Goal: Information Seeking & Learning: Learn about a topic

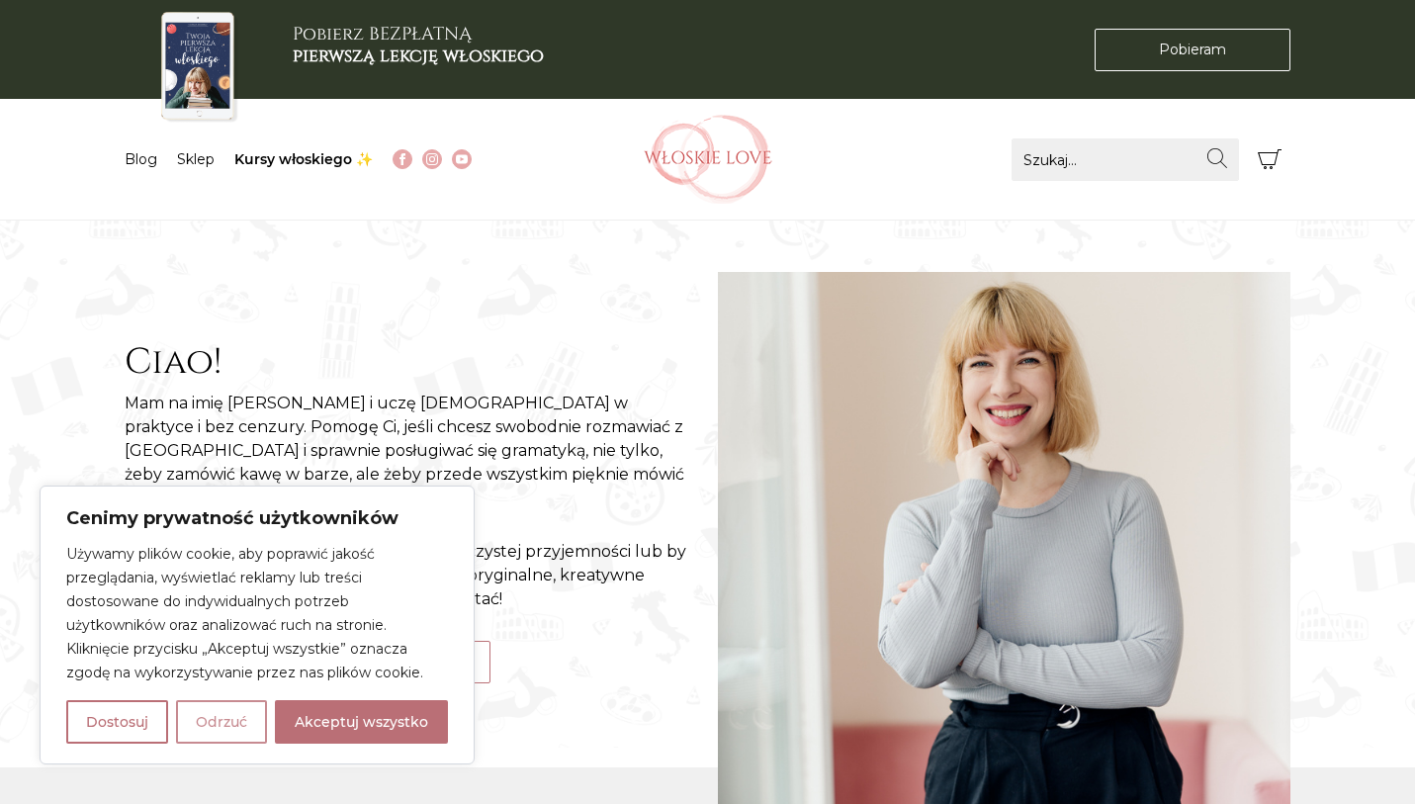
click at [243, 743] on button "Odrzuć" at bounding box center [221, 722] width 91 height 44
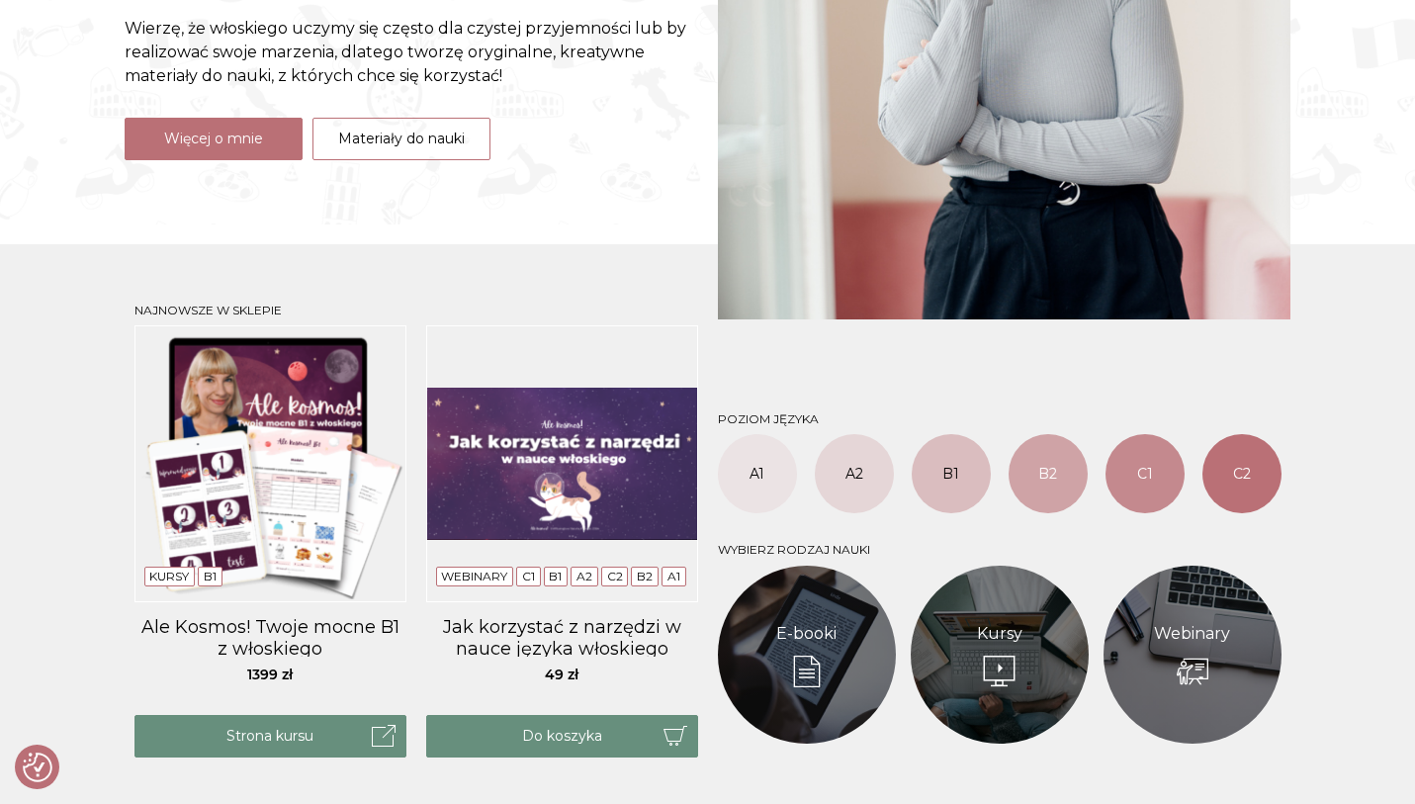
scroll to position [558, 0]
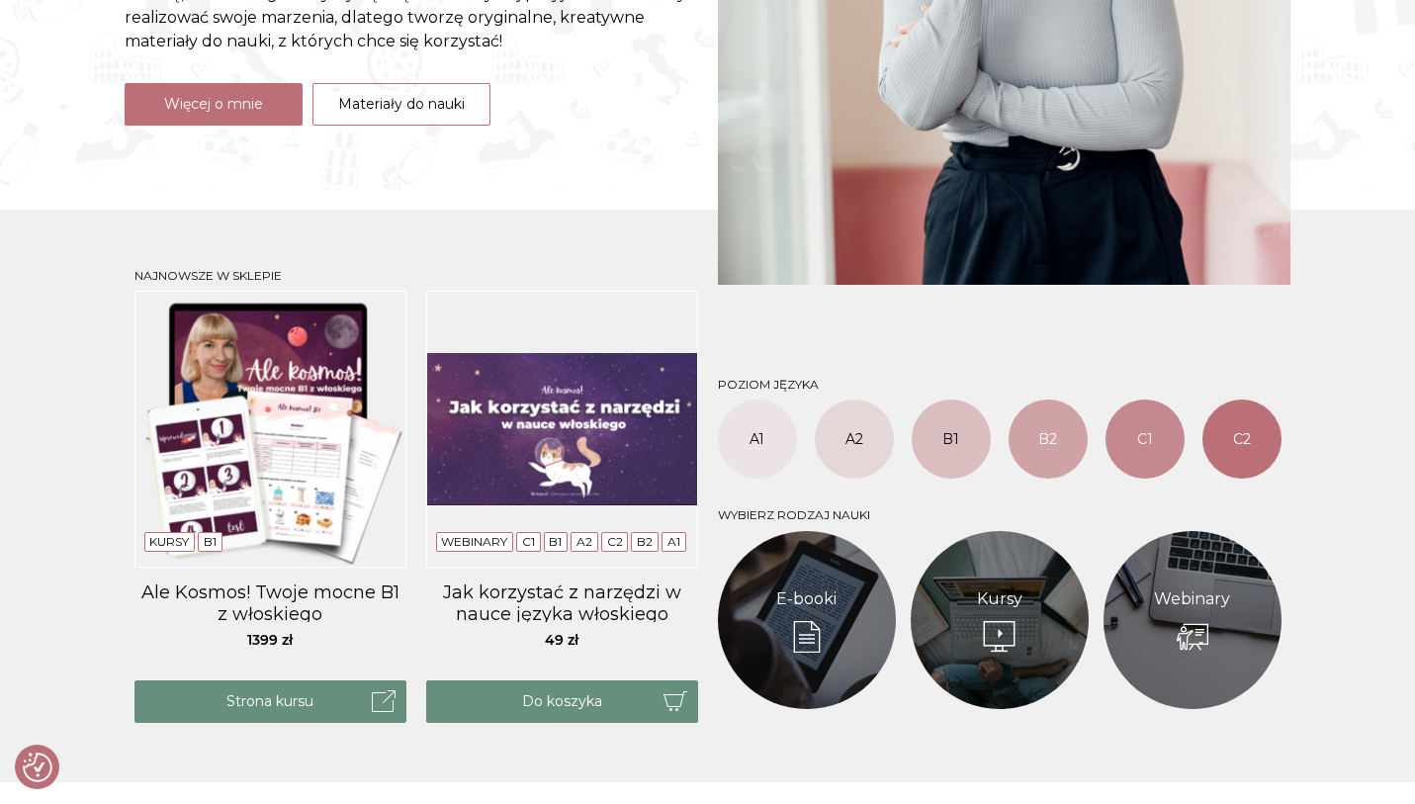
click at [305, 418] on img at bounding box center [270, 429] width 272 height 277
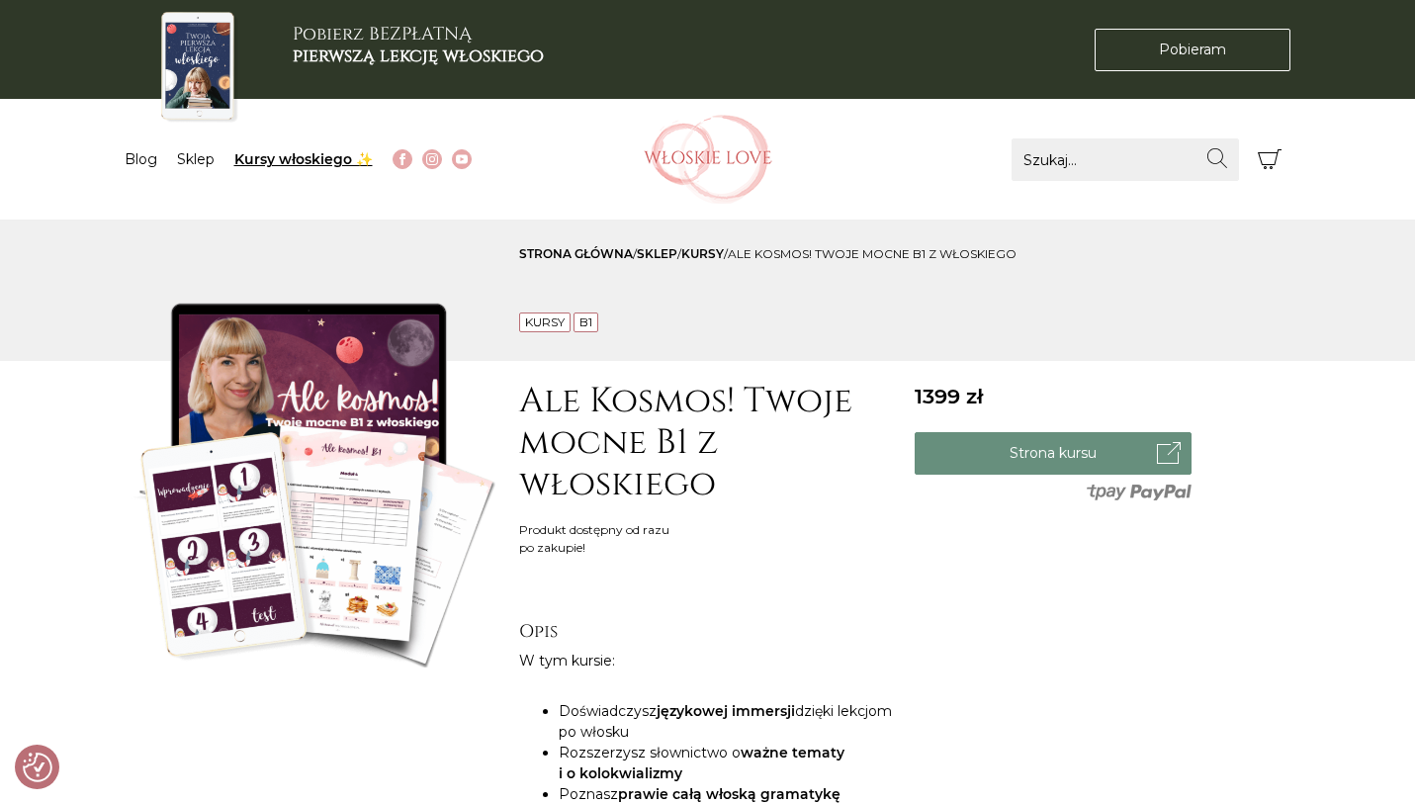
click at [278, 164] on link "Kursy włoskiego ✨" at bounding box center [303, 159] width 138 height 18
click at [304, 155] on link "Kursy włoskiego ✨" at bounding box center [303, 159] width 138 height 18
click at [308, 155] on link "Kursy włoskiego ✨" at bounding box center [303, 159] width 138 height 18
click at [747, 147] on img at bounding box center [708, 159] width 129 height 89
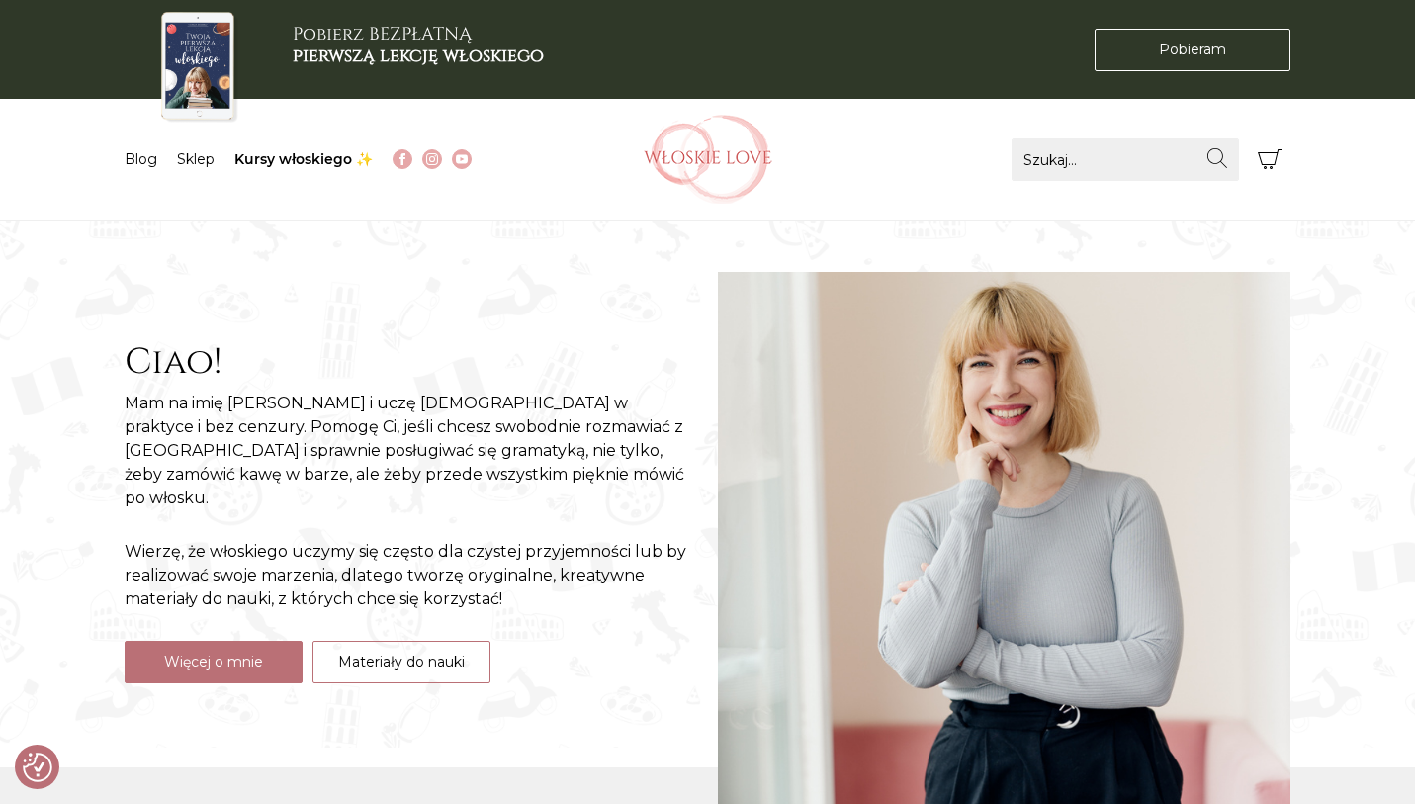
scroll to position [456, 0]
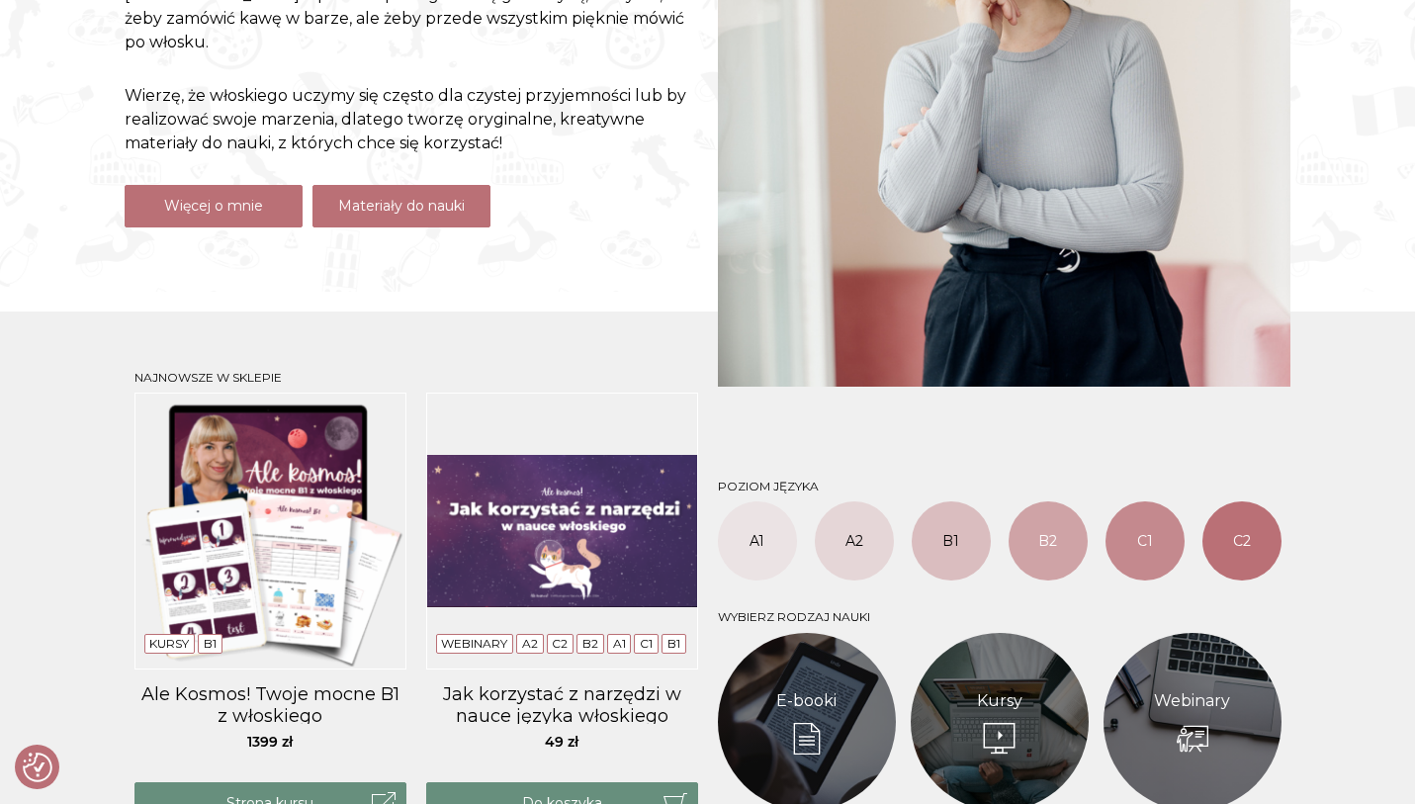
click at [436, 197] on link "Materiały do nauki" at bounding box center [401, 206] width 178 height 43
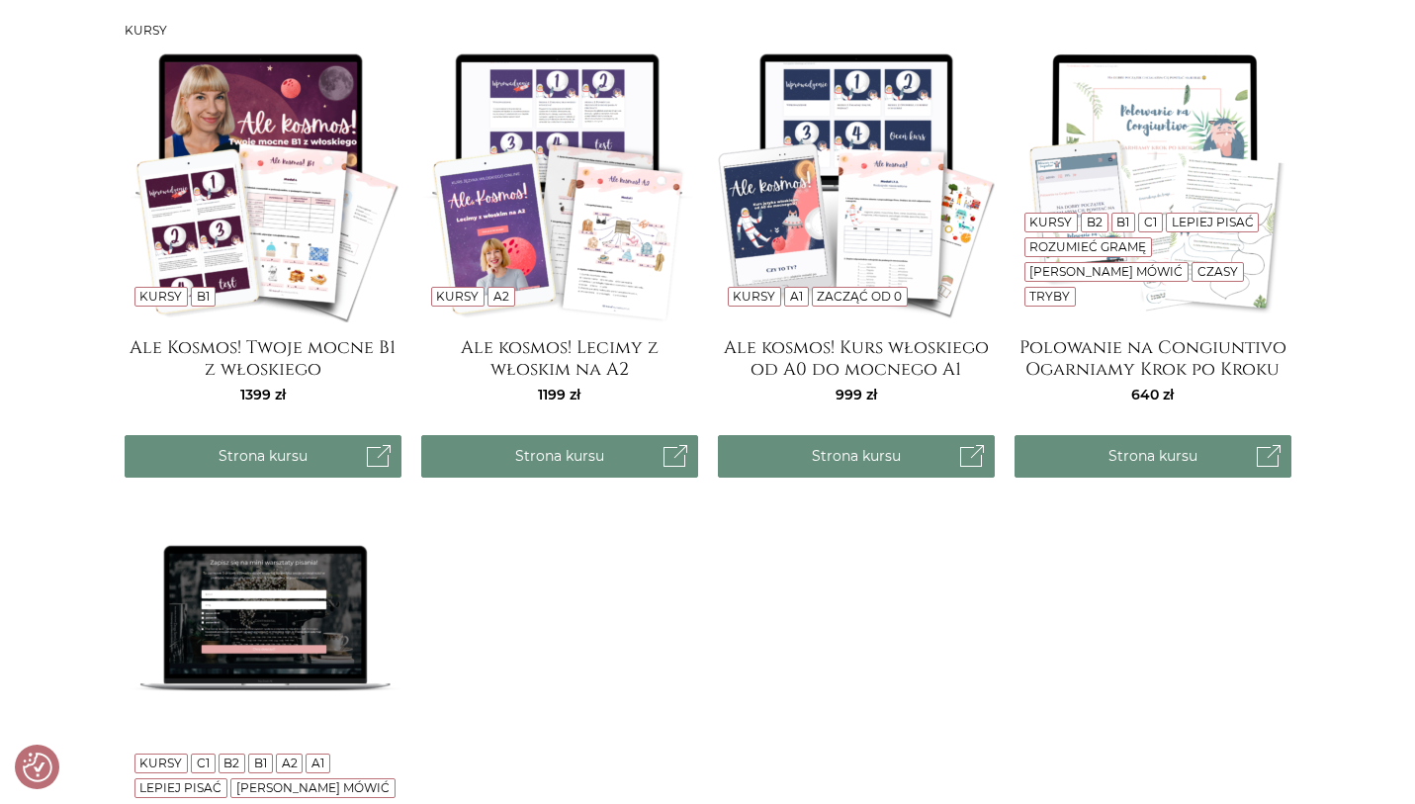
scroll to position [1542, 0]
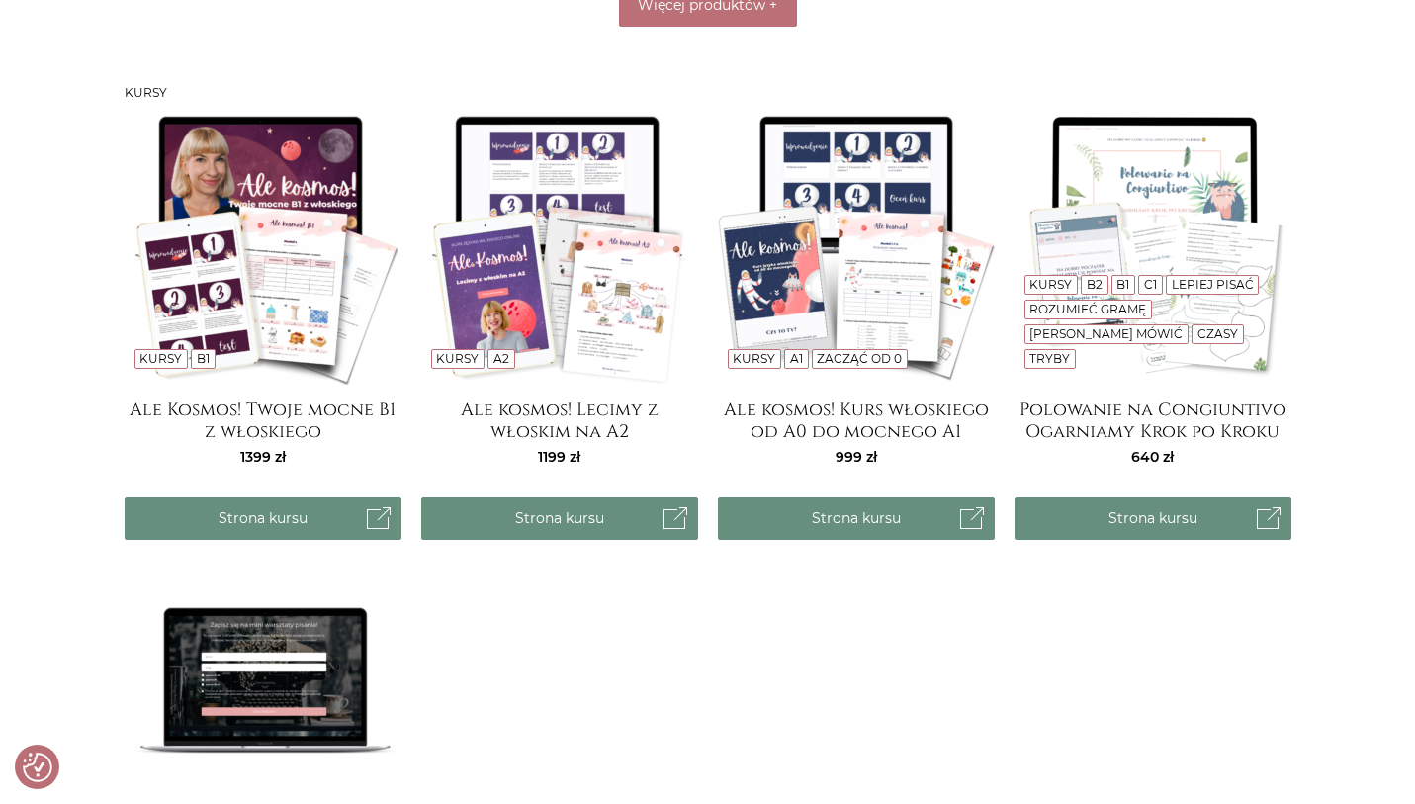
click at [1170, 257] on img at bounding box center [1153, 246] width 277 height 277
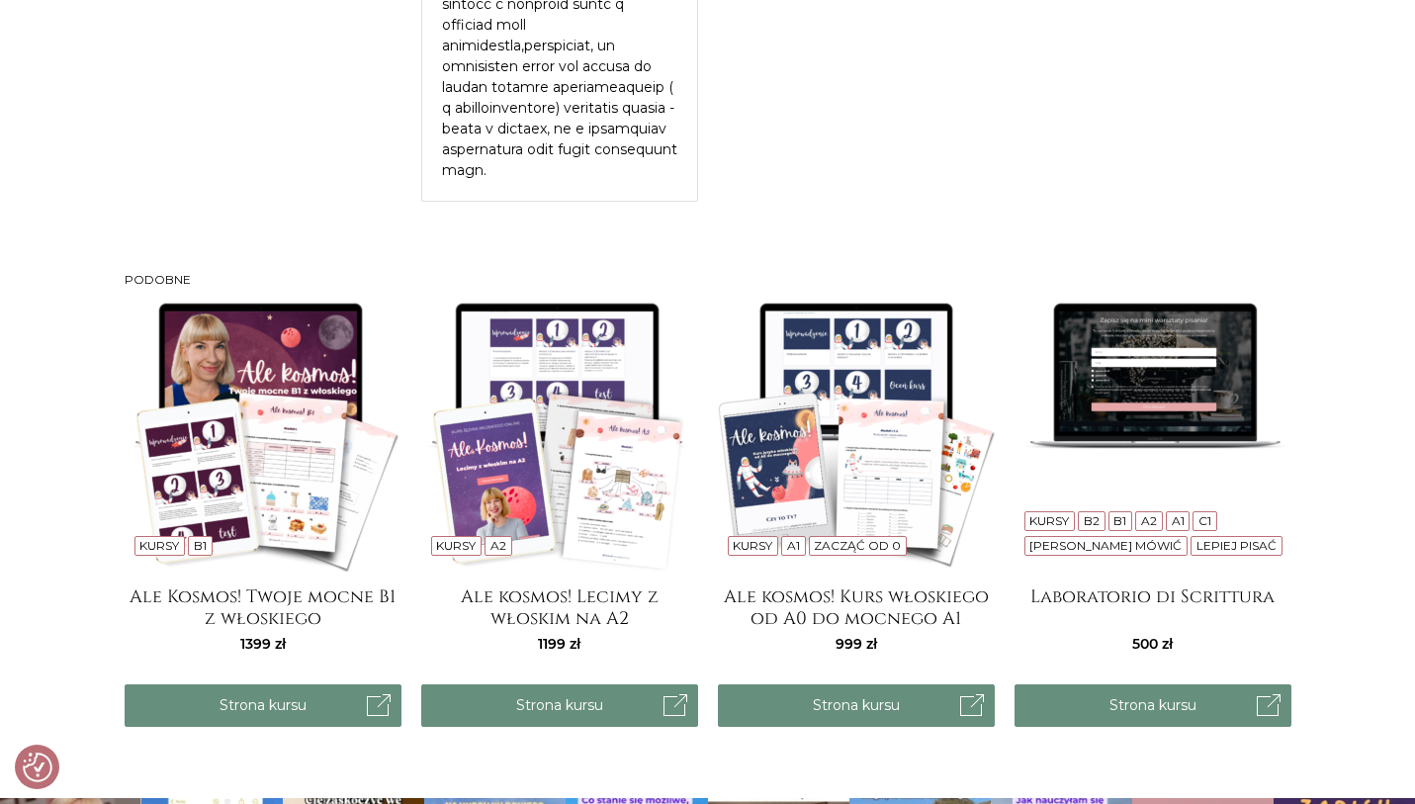
scroll to position [3197, 0]
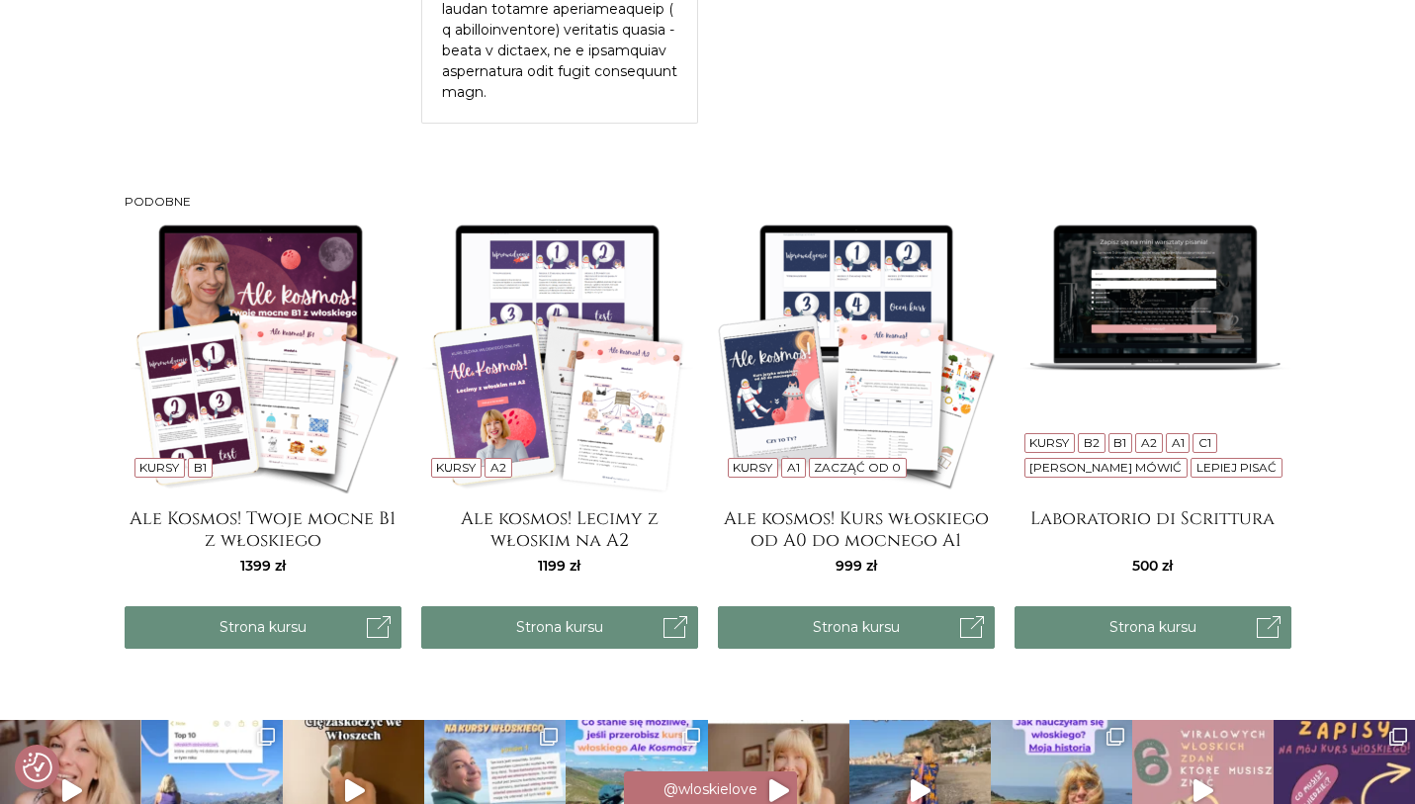
click at [261, 375] on img at bounding box center [263, 355] width 277 height 277
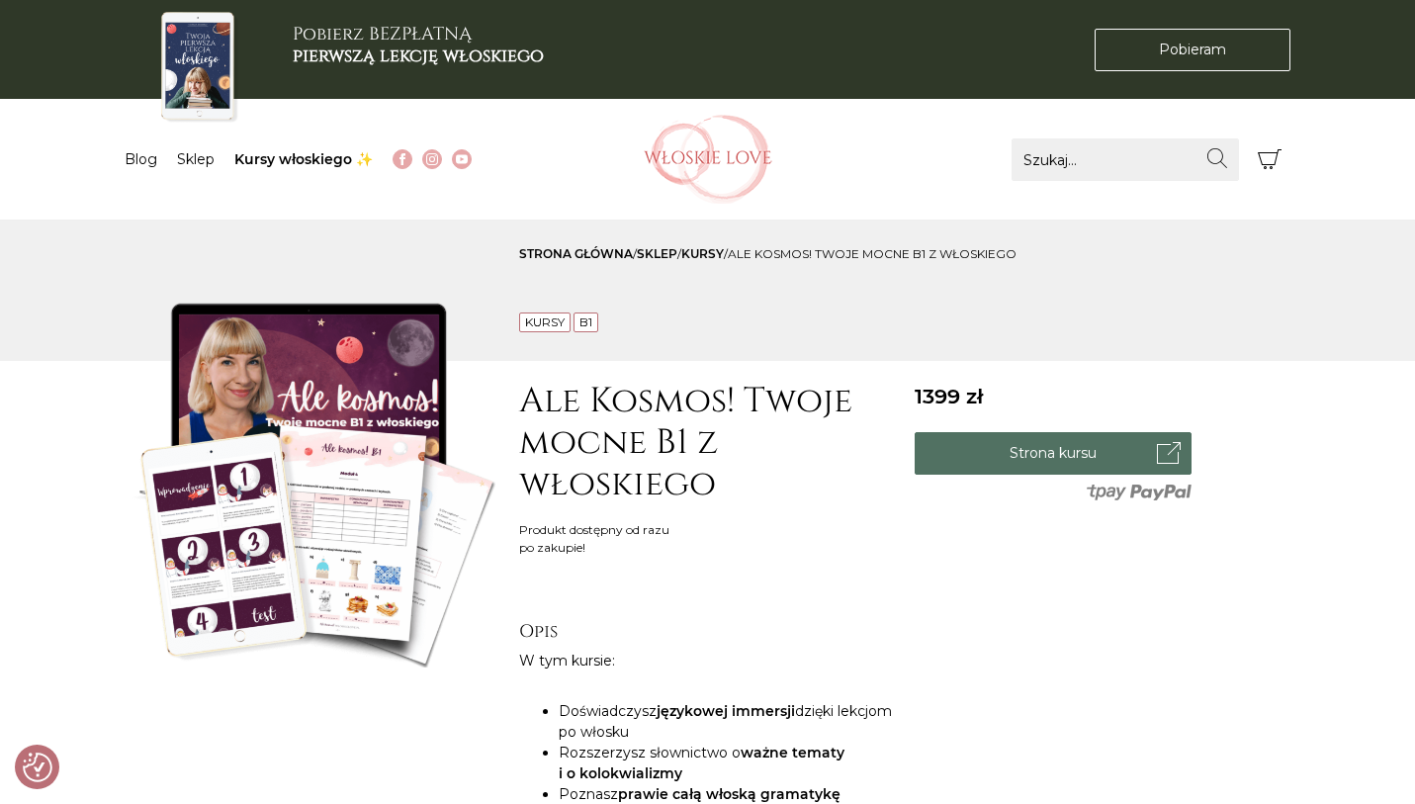
click at [1025, 441] on link "Strona kursu" at bounding box center [1053, 453] width 277 height 43
click at [153, 155] on link "Blog" at bounding box center [141, 159] width 33 height 18
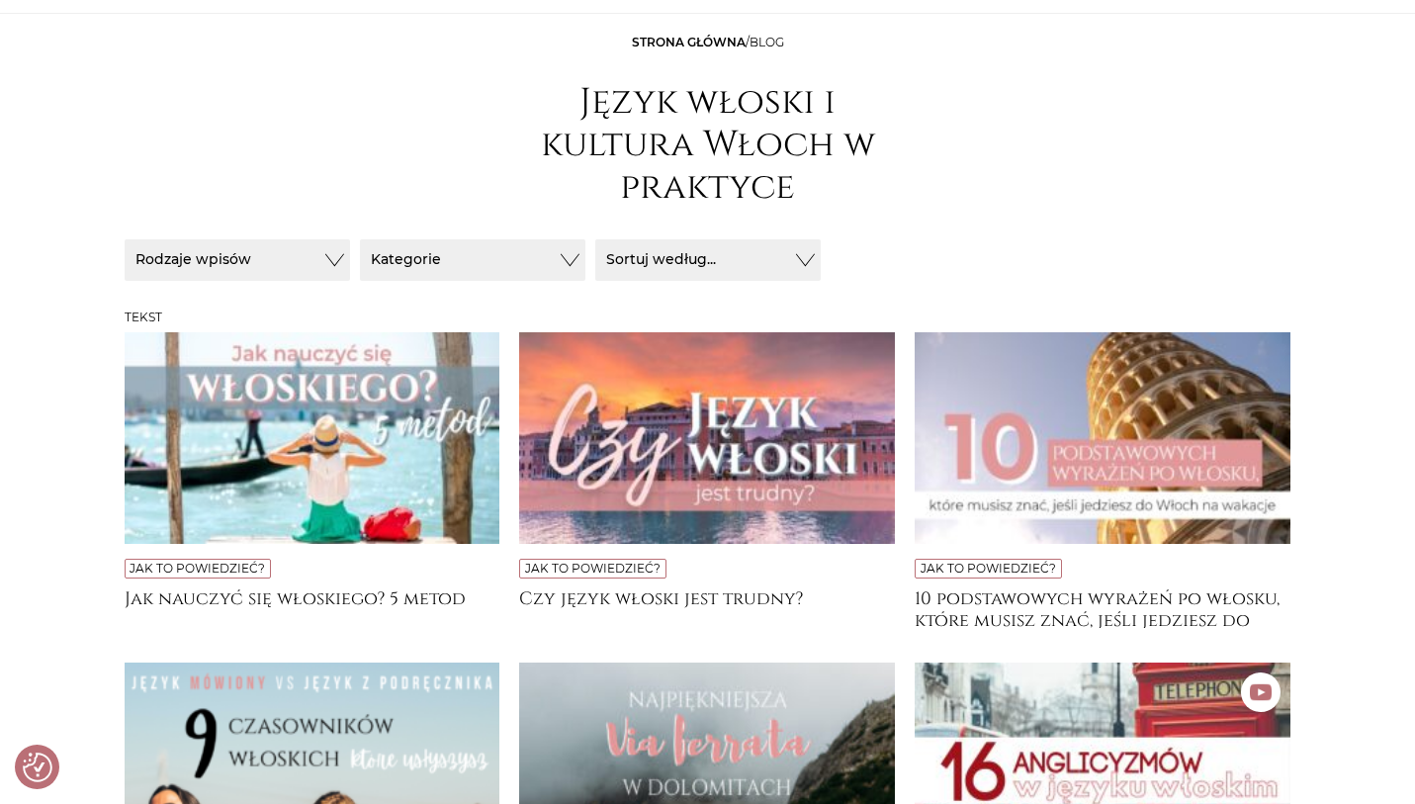
scroll to position [211, 0]
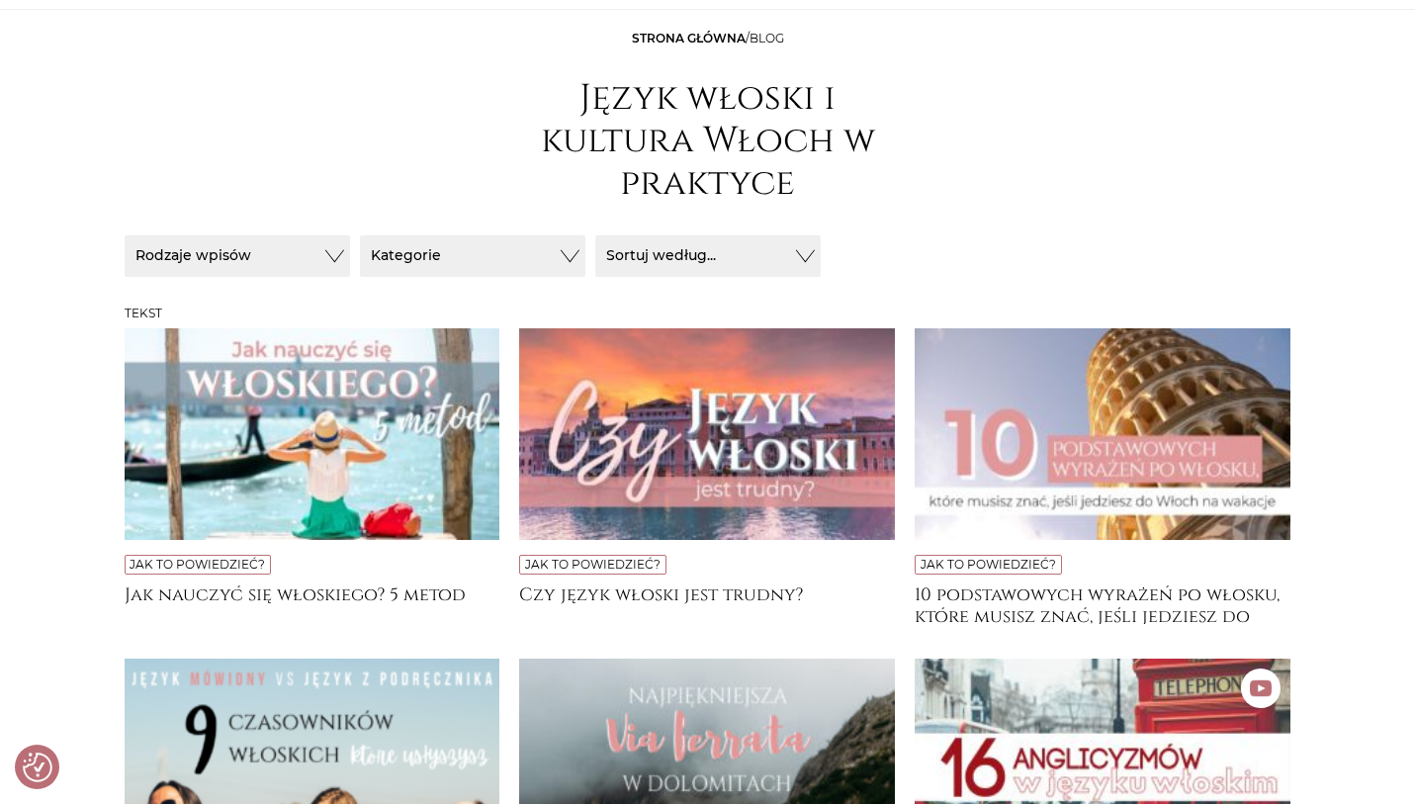
click at [331, 489] on img at bounding box center [313, 434] width 376 height 212
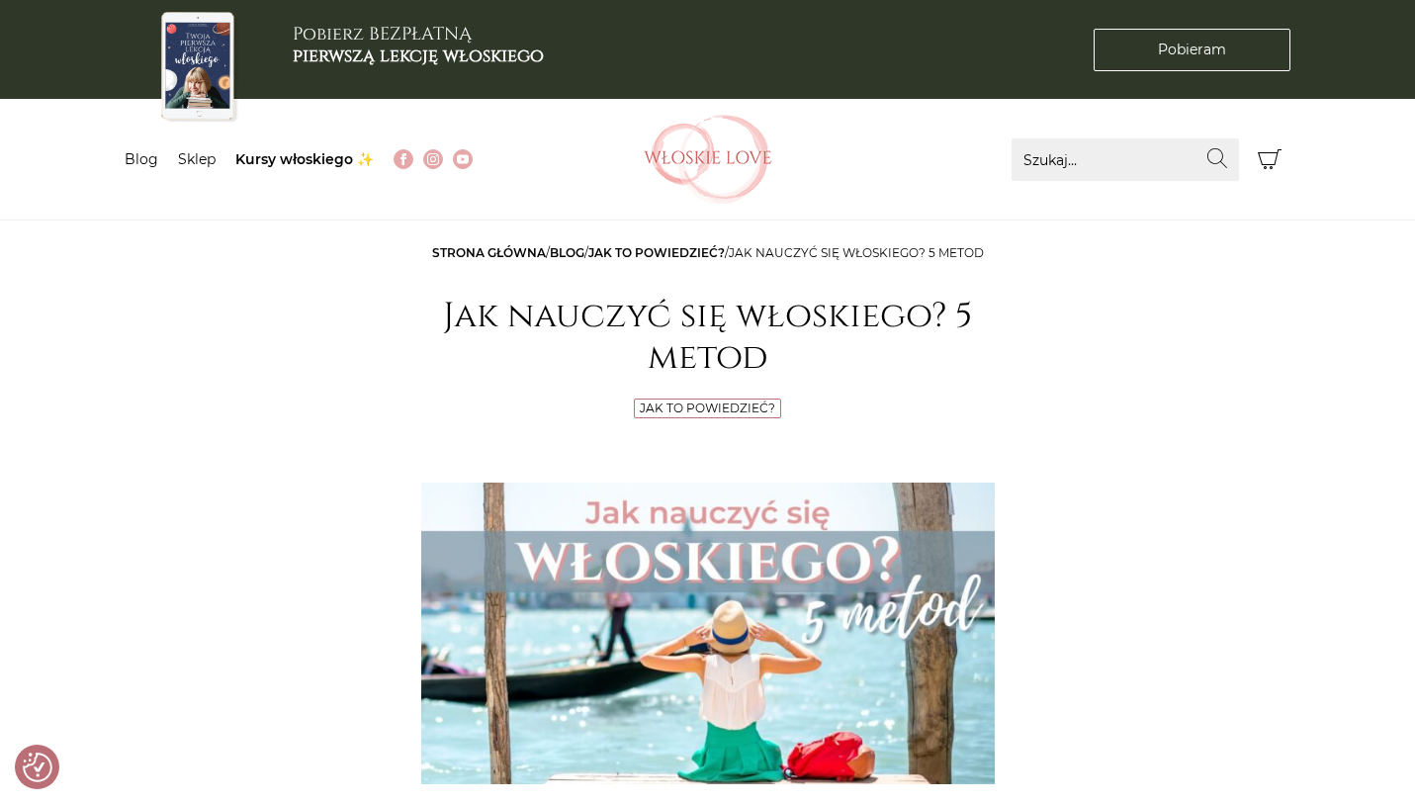
click at [282, 146] on nav "Menu Blog Sklep Kursy włoskiego ✨" at bounding box center [358, 159] width 467 height 121
click at [284, 154] on link "Kursy włoskiego ✨" at bounding box center [304, 159] width 138 height 18
click at [304, 152] on link "Kursy włoskiego ✨" at bounding box center [304, 159] width 138 height 18
click at [283, 160] on link "Kursy włoskiego ✨" at bounding box center [304, 159] width 138 height 18
click at [202, 162] on link "Sklep" at bounding box center [197, 159] width 38 height 18
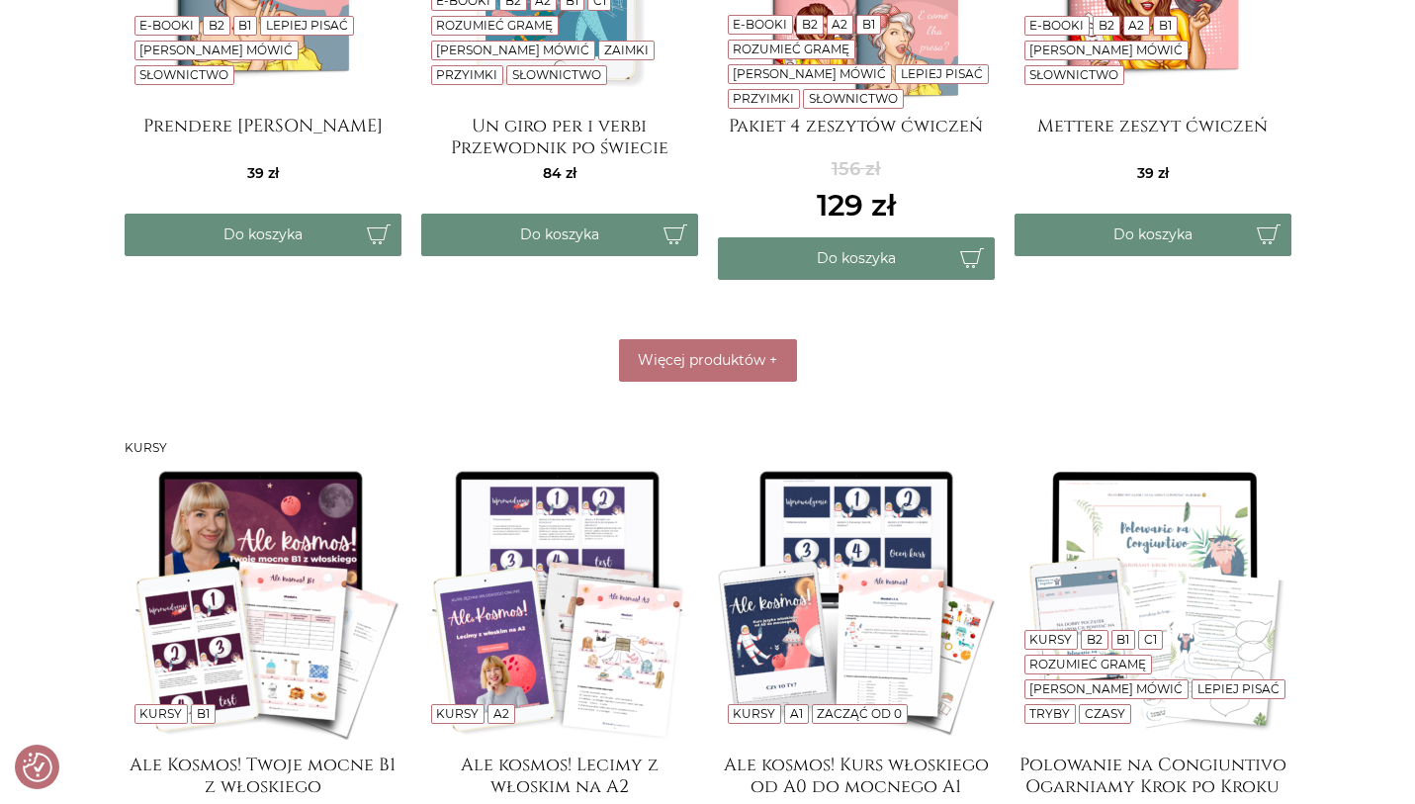
scroll to position [1188, 0]
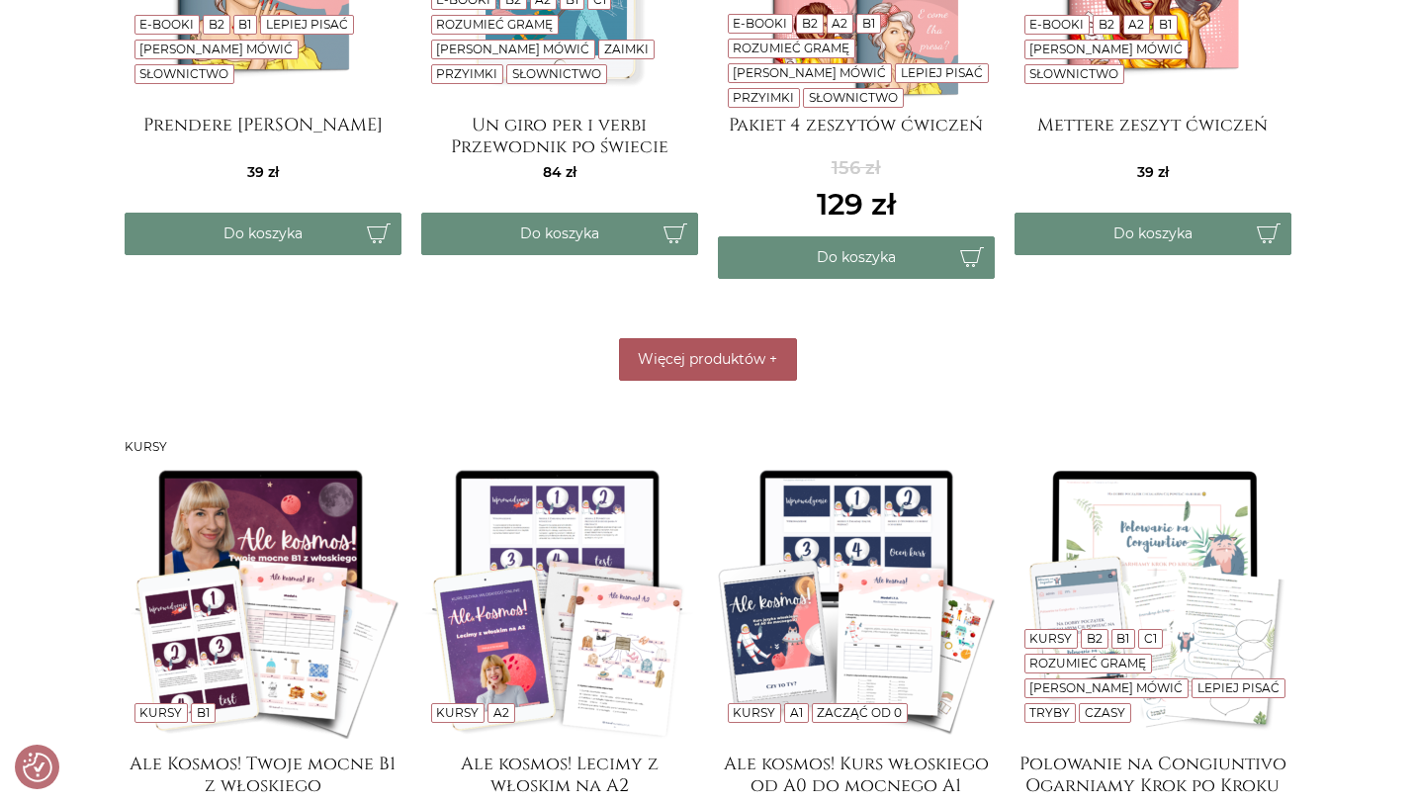
click at [742, 339] on button "Więcej produktów +" at bounding box center [708, 359] width 178 height 43
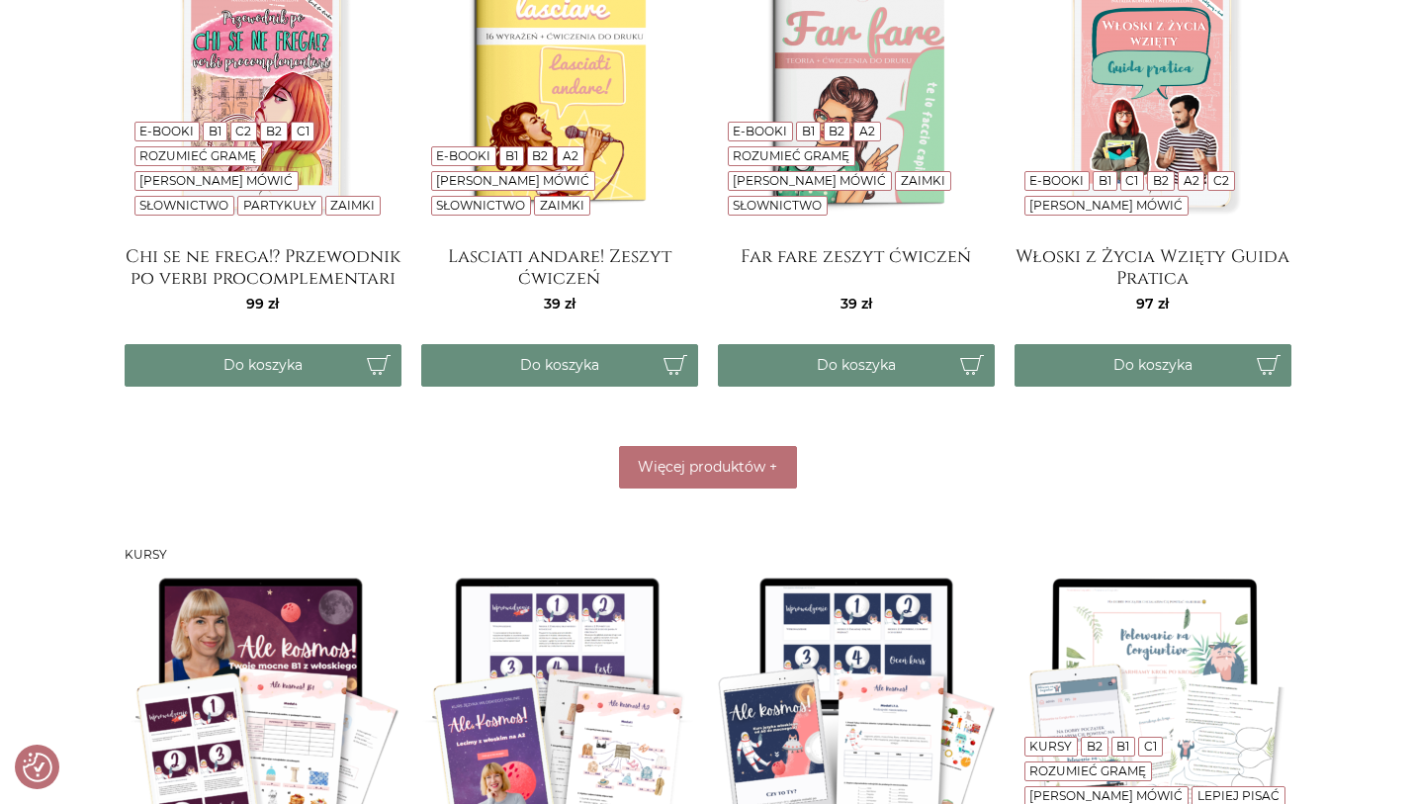
scroll to position [1577, 0]
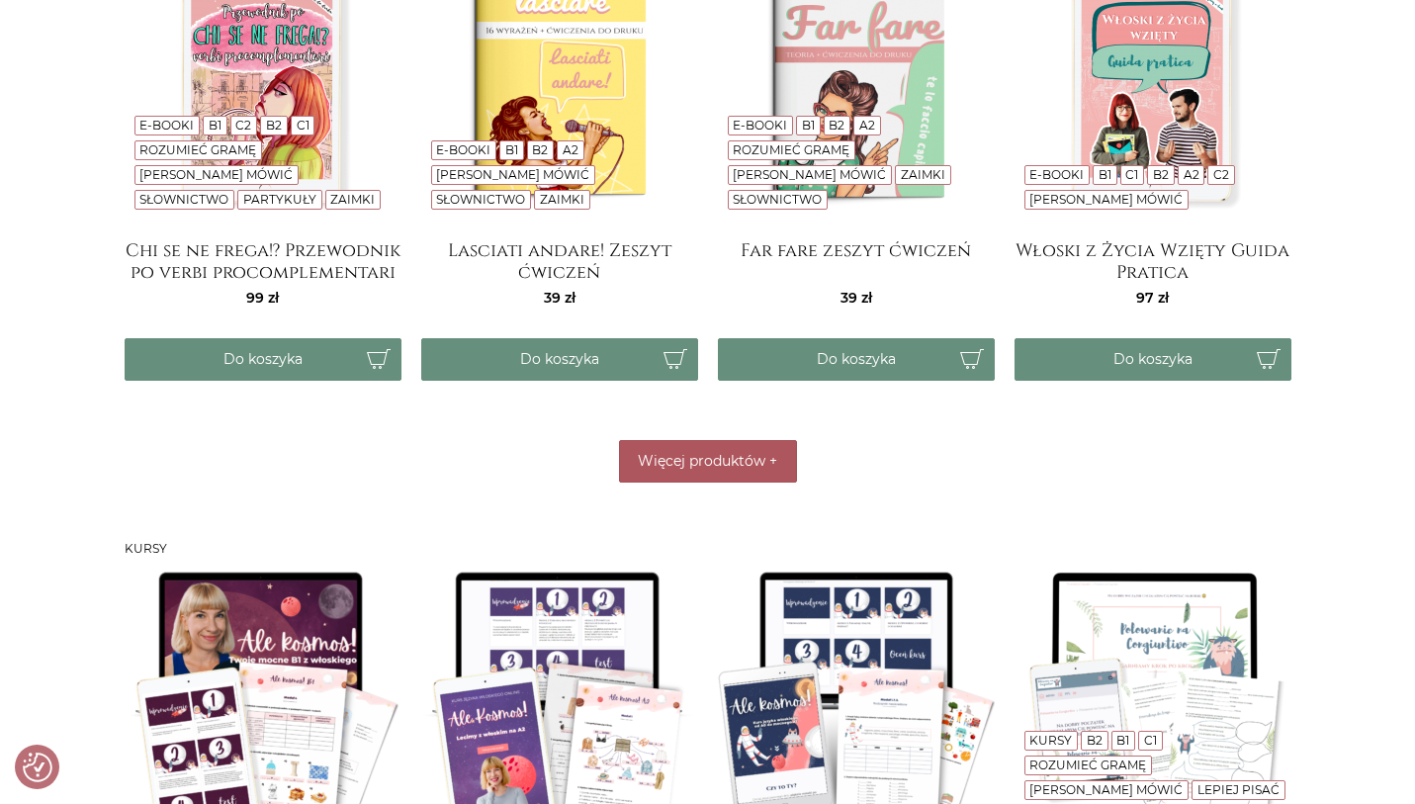
click at [705, 447] on button "Więcej produktów +" at bounding box center [708, 461] width 178 height 43
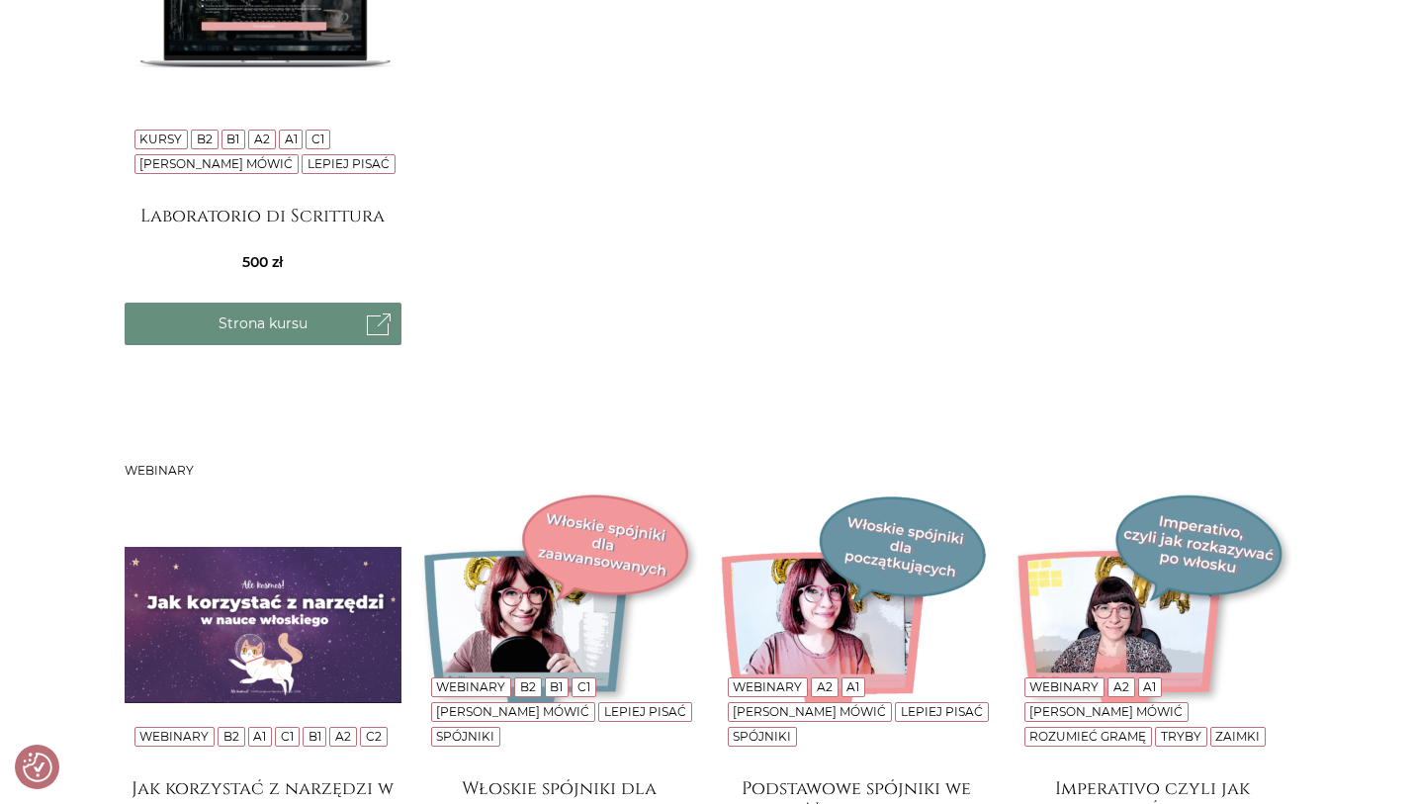
scroll to position [2674, 0]
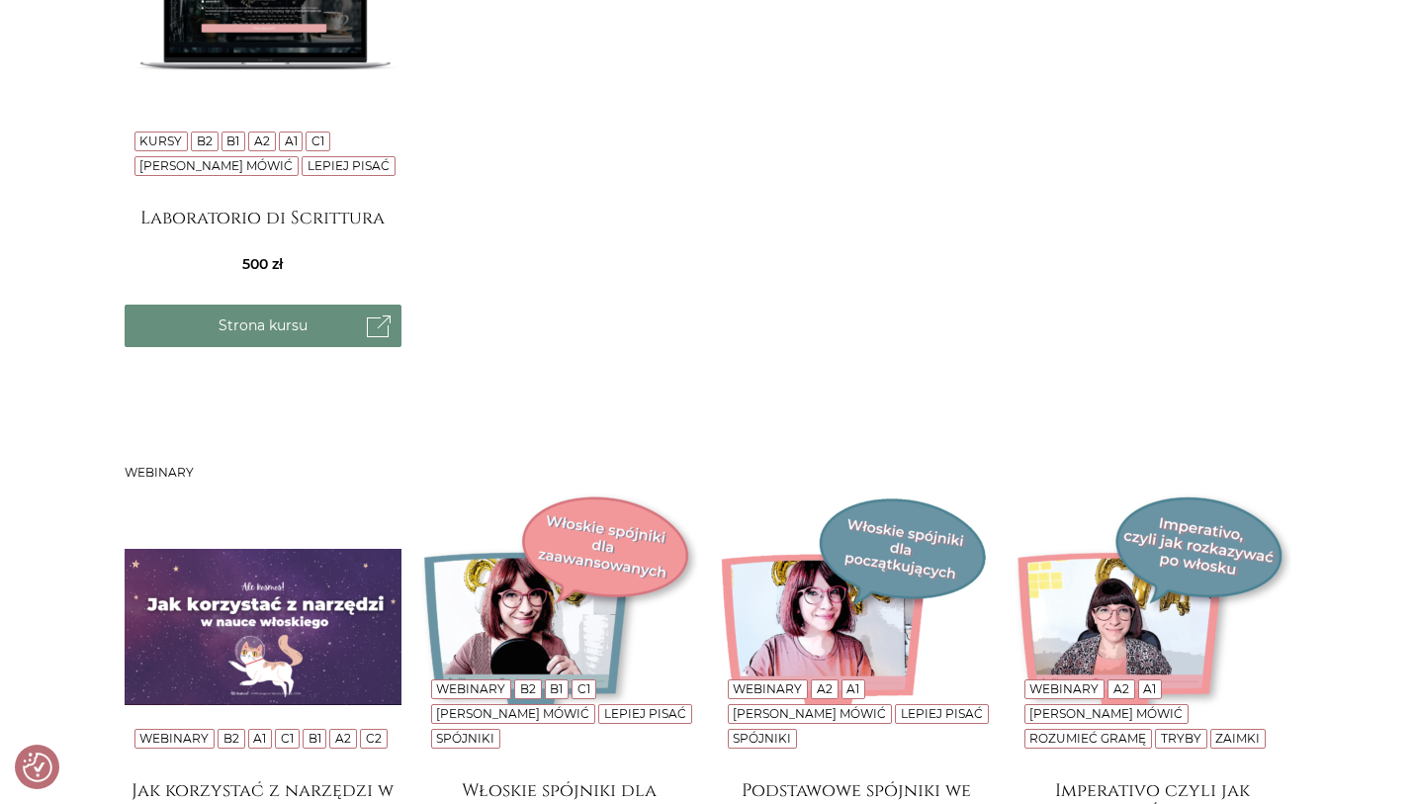
click at [332, 61] on img at bounding box center [263, 54] width 277 height 277
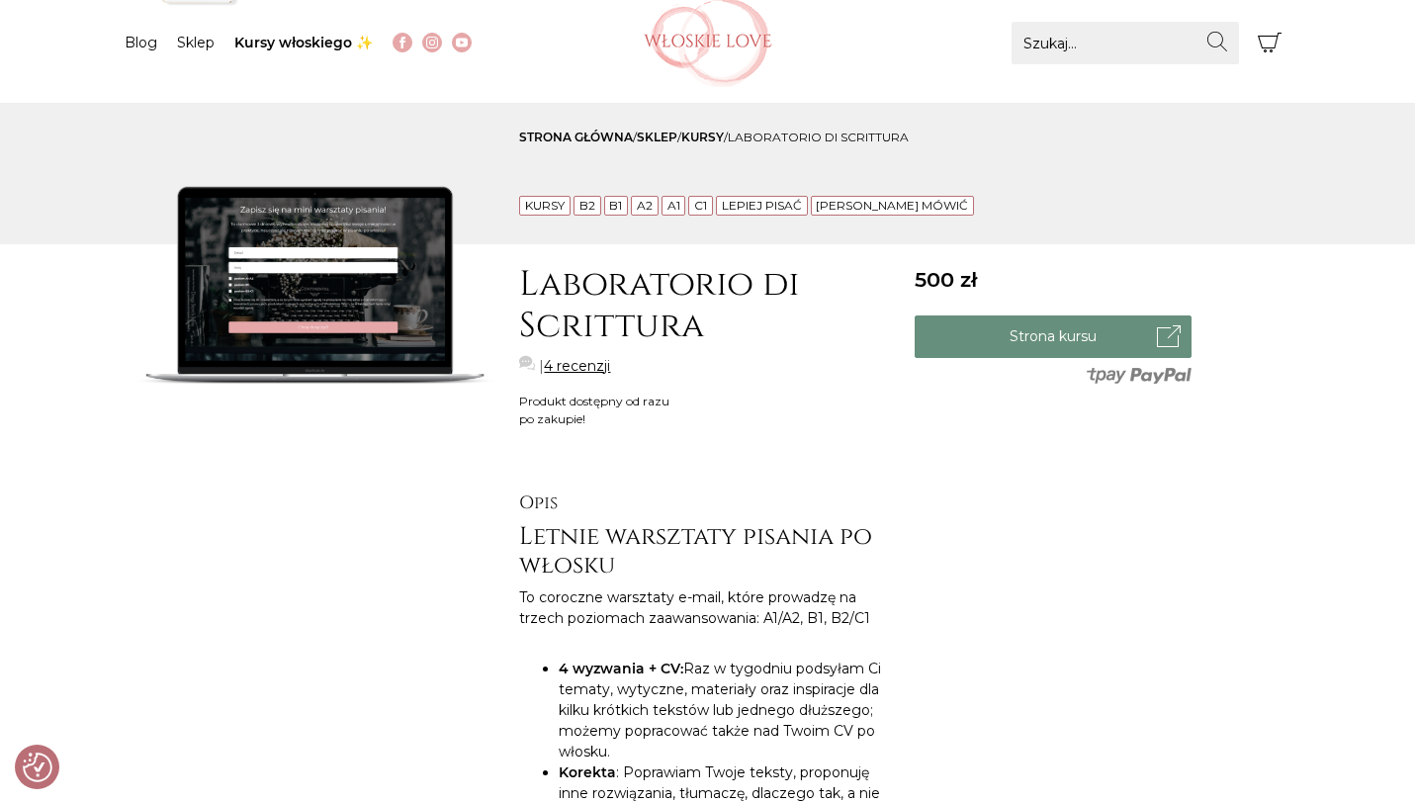
scroll to position [118, 0]
